Goal: Task Accomplishment & Management: Complete application form

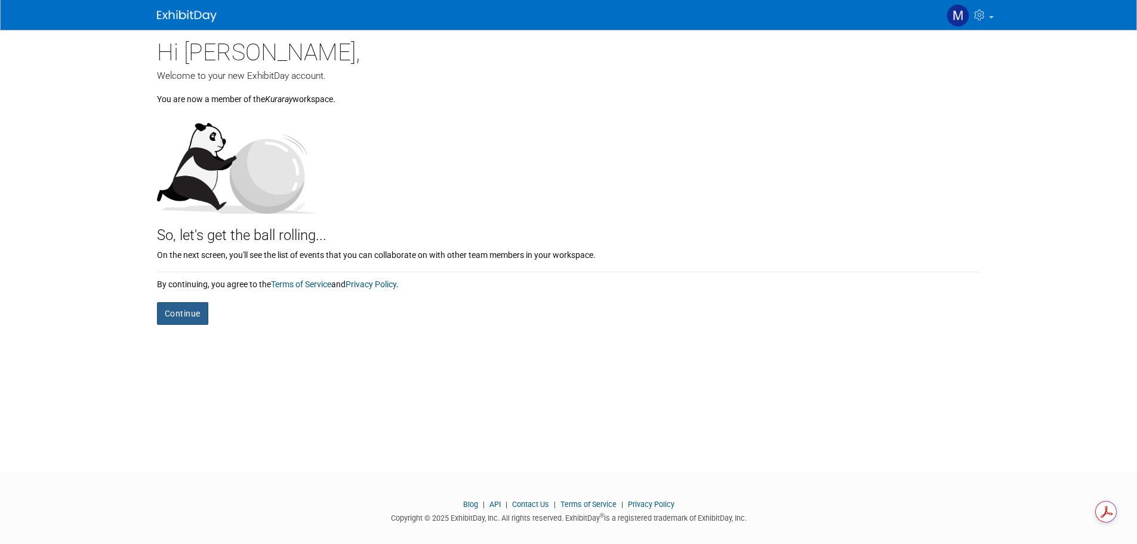
click at [181, 316] on button "Continue" at bounding box center [182, 313] width 51 height 23
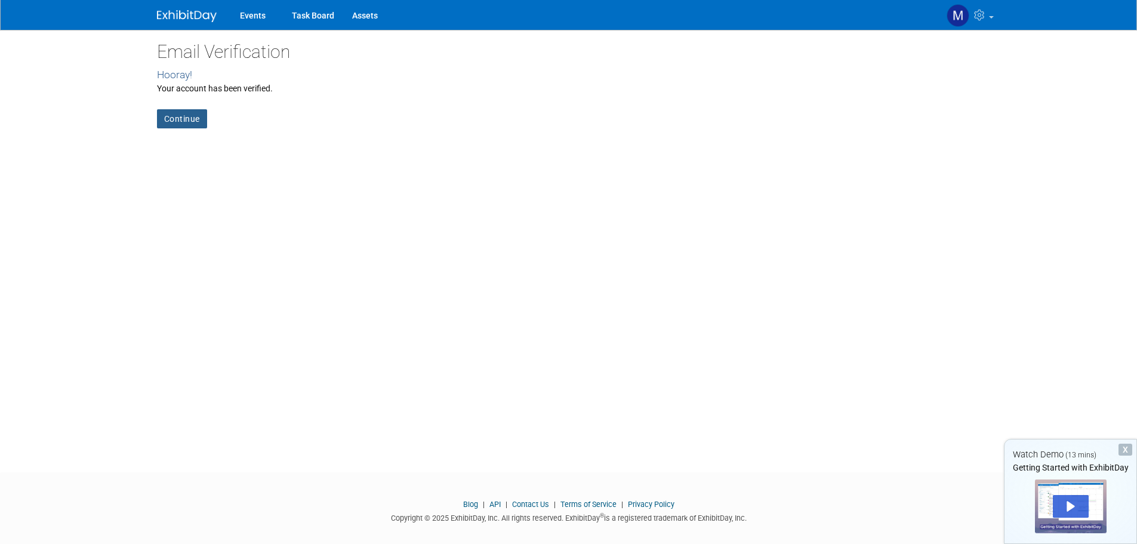
click at [173, 125] on link "Continue" at bounding box center [182, 118] width 50 height 19
